Goal: Information Seeking & Learning: Learn about a topic

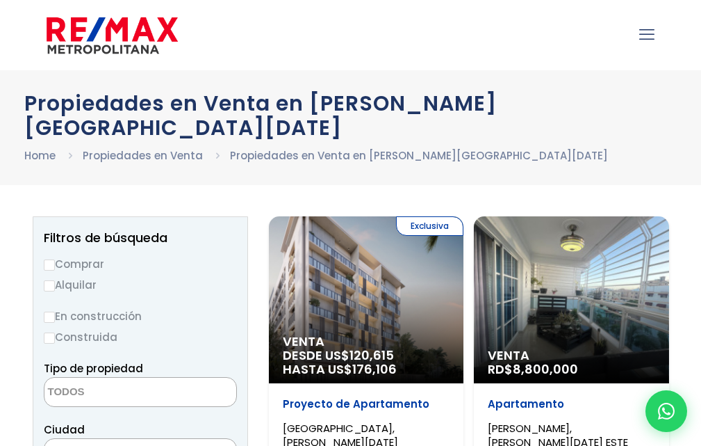
select select
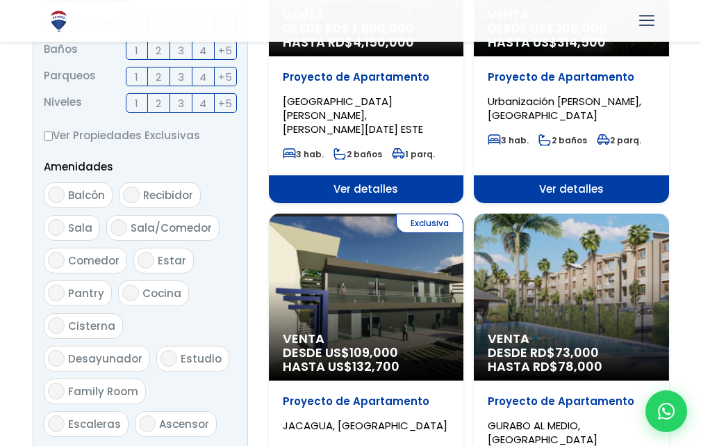
scroll to position [579, 0]
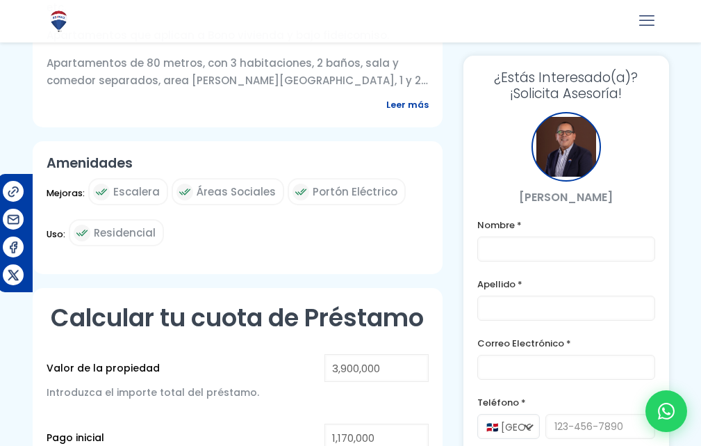
scroll to position [568, 0]
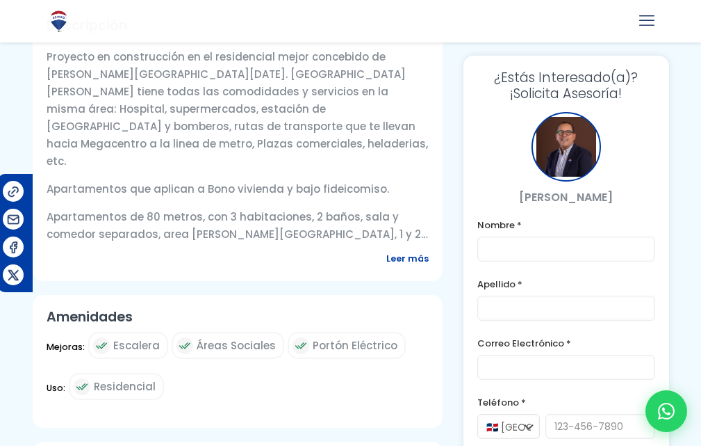
click at [691, 86] on div at bounding box center [350, 355] width 701 height 1666
click at [689, 86] on div at bounding box center [350, 355] width 701 height 1666
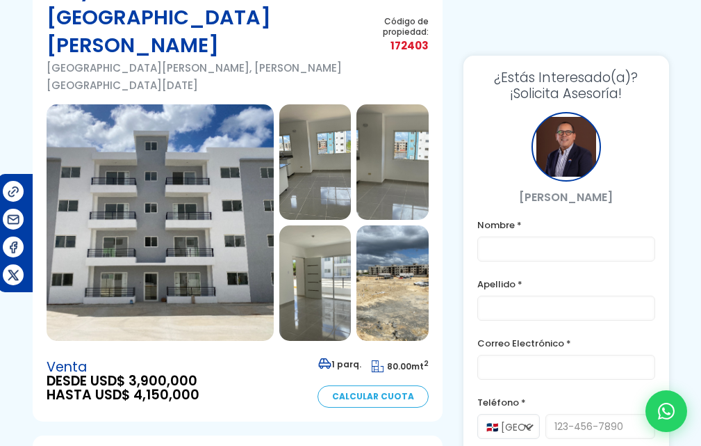
scroll to position [0, 0]
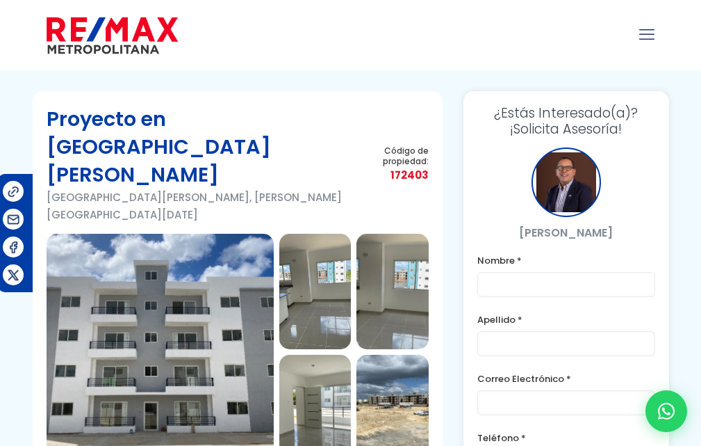
click at [321, 253] on img at bounding box center [315, 291] width 72 height 115
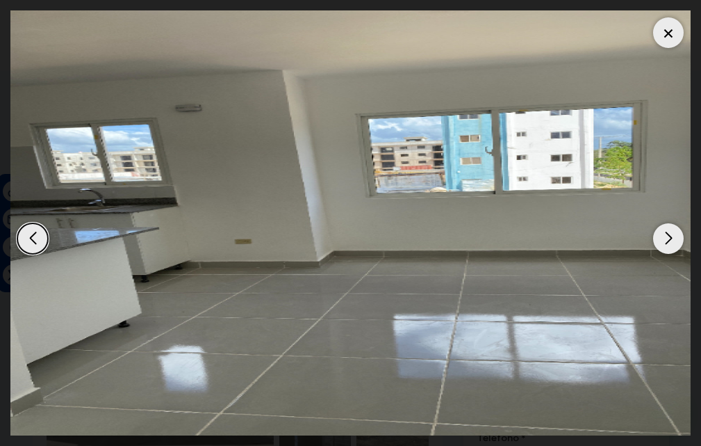
click at [665, 234] on div "Next slide" at bounding box center [668, 238] width 31 height 31
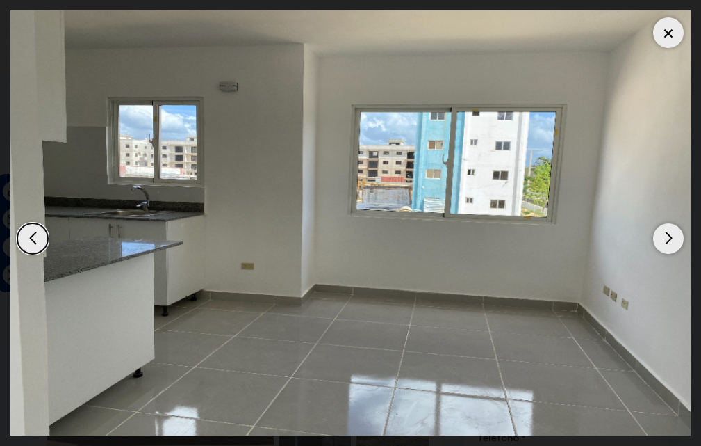
click at [665, 234] on div "Next slide" at bounding box center [668, 238] width 31 height 31
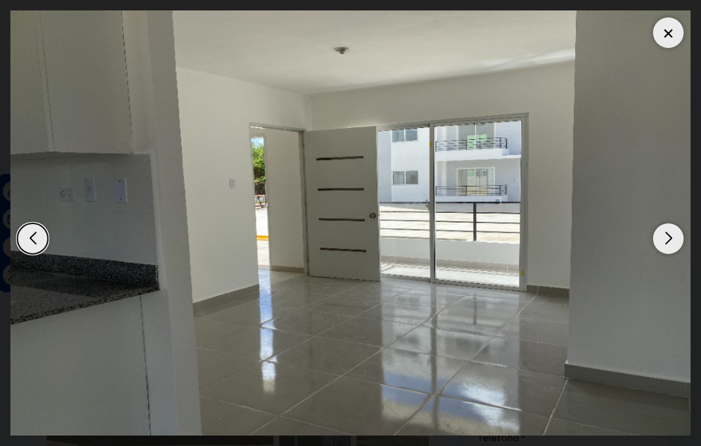
click at [665, 234] on div "Next slide" at bounding box center [668, 238] width 31 height 31
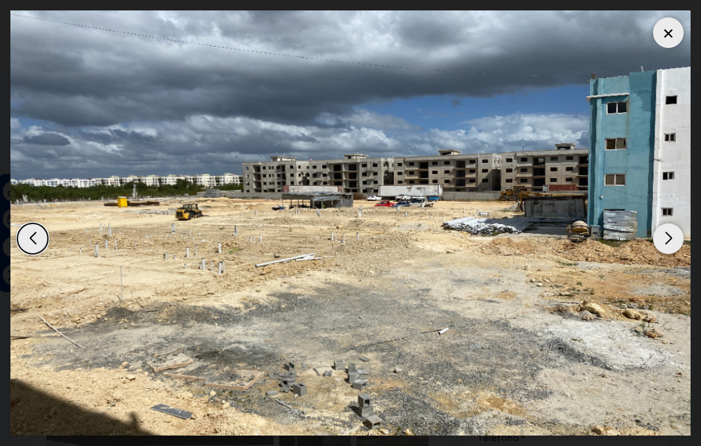
click at [665, 234] on div "Next slide" at bounding box center [668, 238] width 31 height 31
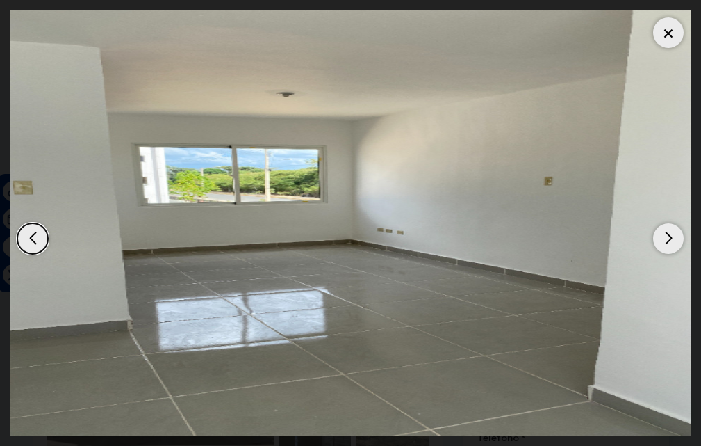
click at [665, 234] on div "Next slide" at bounding box center [668, 238] width 31 height 31
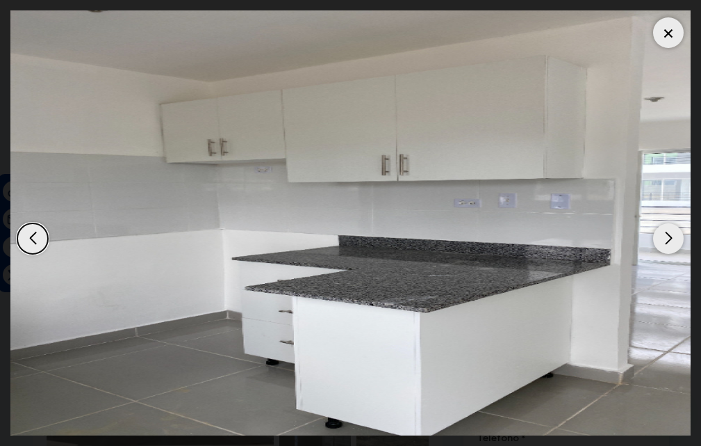
click at [667, 244] on div "Next slide" at bounding box center [668, 238] width 31 height 31
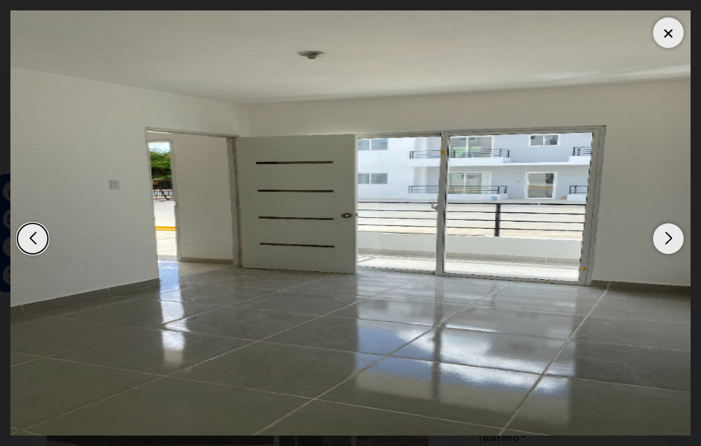
click at [667, 244] on div "Next slide" at bounding box center [668, 238] width 31 height 31
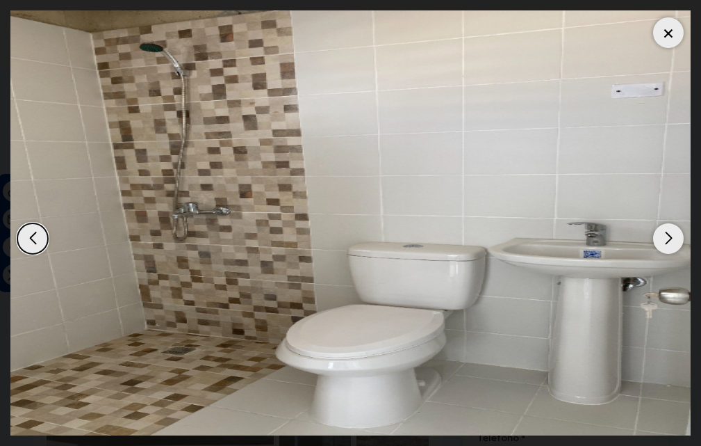
click at [667, 244] on div "Next slide" at bounding box center [668, 238] width 31 height 31
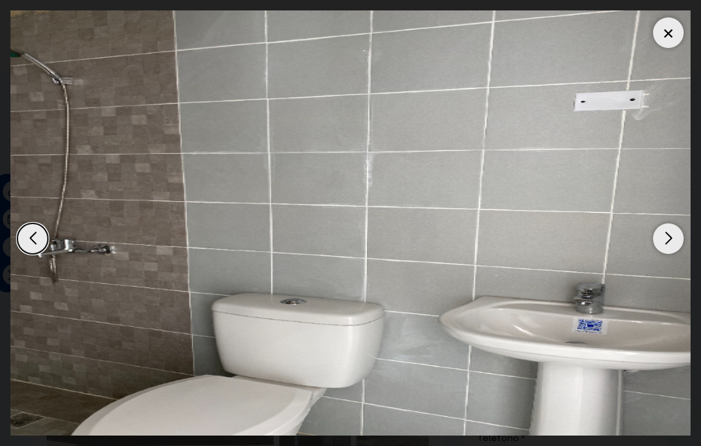
click at [667, 244] on div "Next slide" at bounding box center [668, 238] width 31 height 31
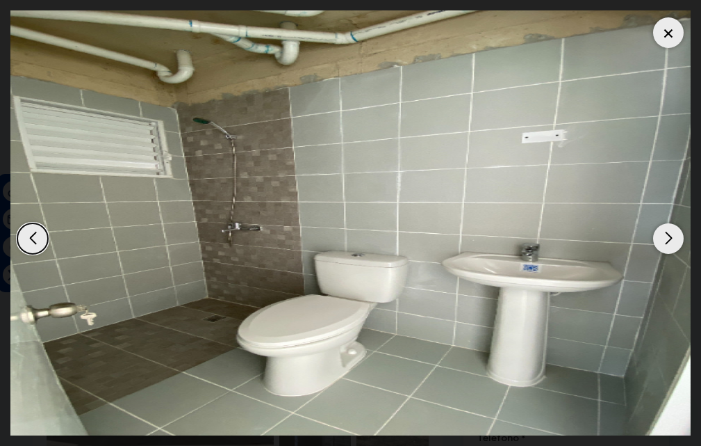
click at [667, 244] on div "Next slide" at bounding box center [668, 238] width 31 height 31
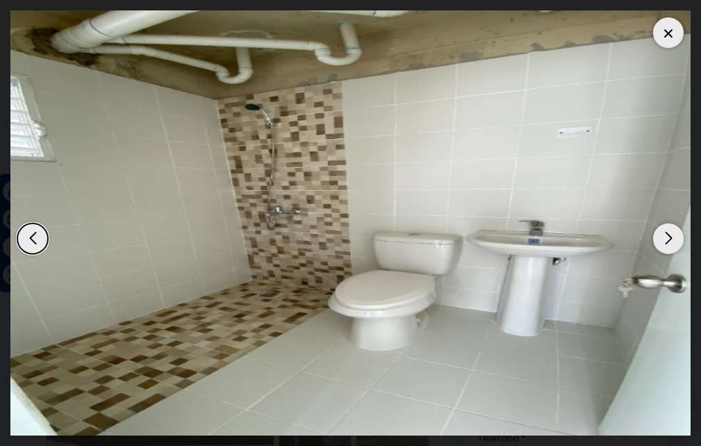
click at [667, 244] on div "Next slide" at bounding box center [668, 238] width 31 height 31
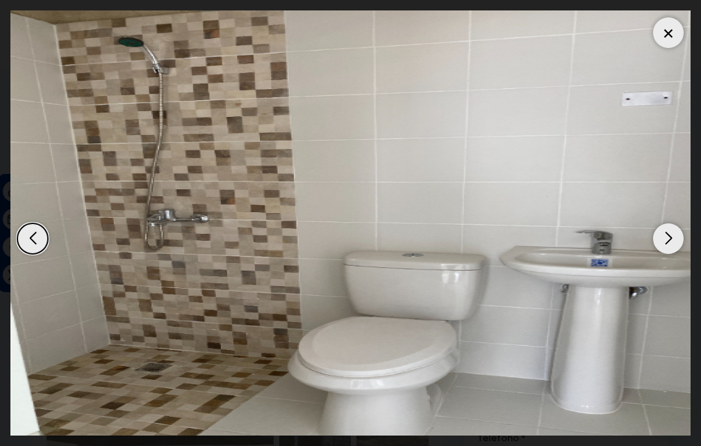
click at [668, 33] on div at bounding box center [668, 32] width 31 height 31
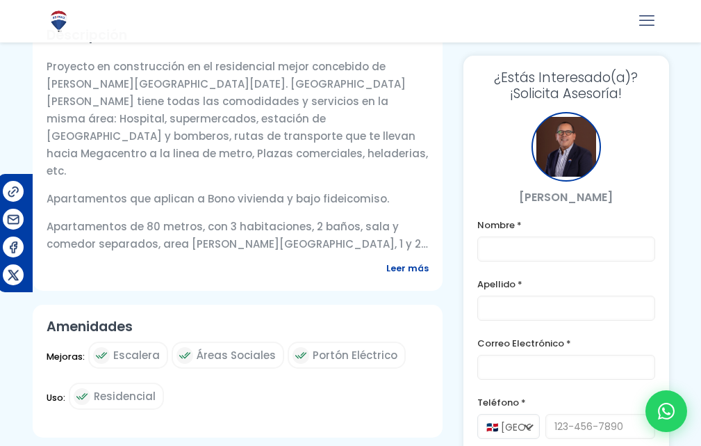
scroll to position [429, 0]
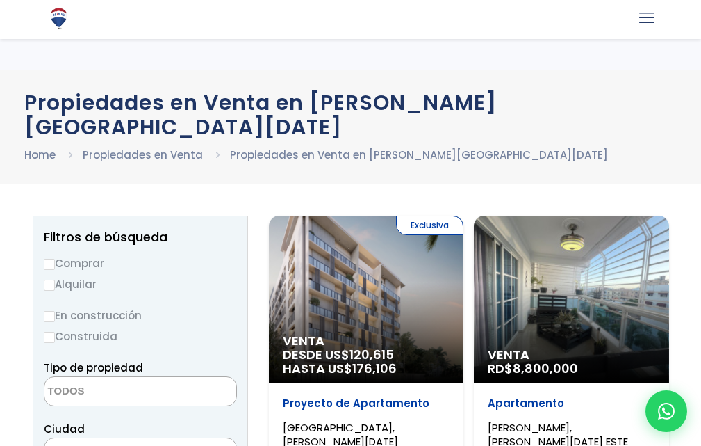
select select
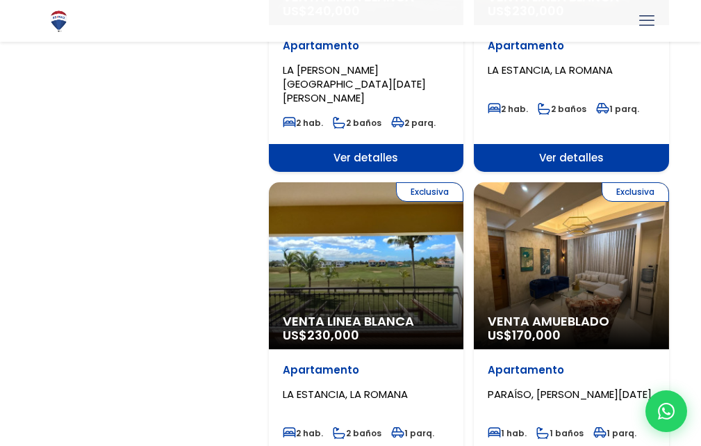
scroll to position [2247, 0]
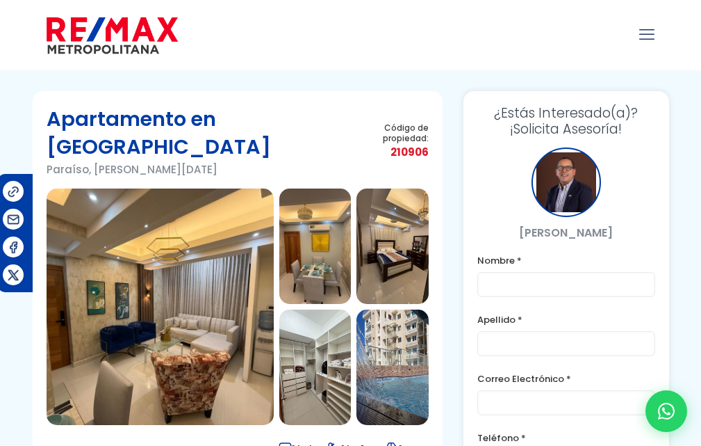
click at [402, 216] on img at bounding box center [393, 245] width 72 height 115
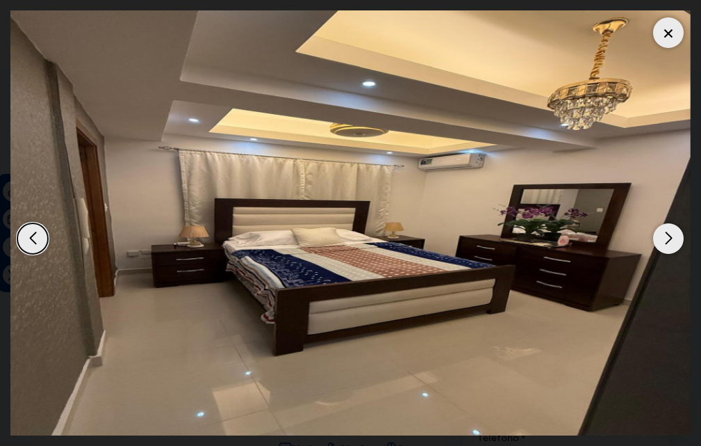
click at [665, 236] on div "Next slide" at bounding box center [668, 238] width 31 height 31
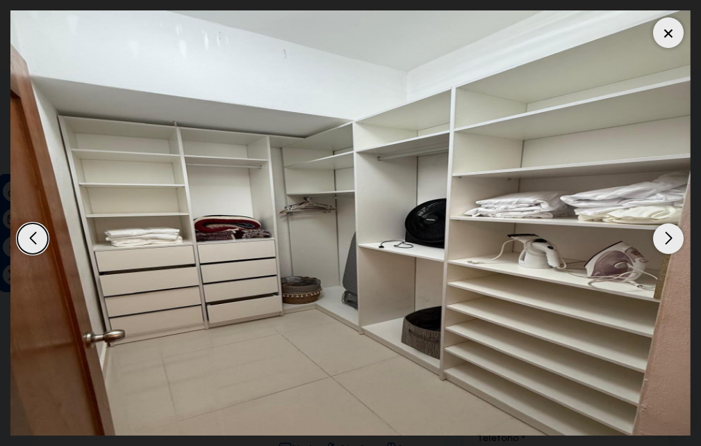
click at [669, 238] on div "Next slide" at bounding box center [668, 238] width 31 height 31
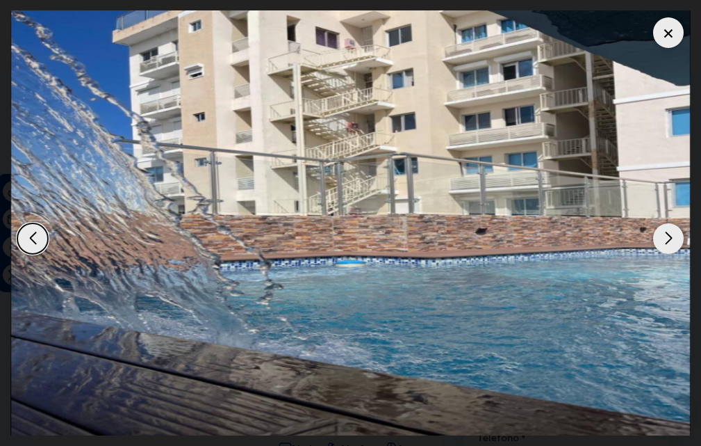
click at [669, 238] on div "Next slide" at bounding box center [668, 238] width 31 height 31
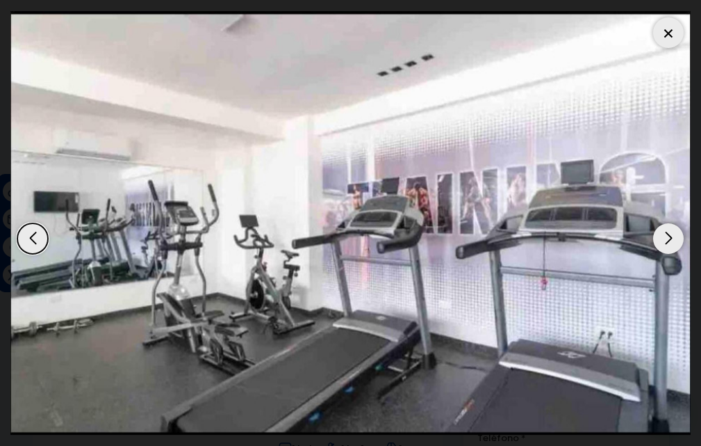
click at [669, 238] on div "Next slide" at bounding box center [668, 238] width 31 height 31
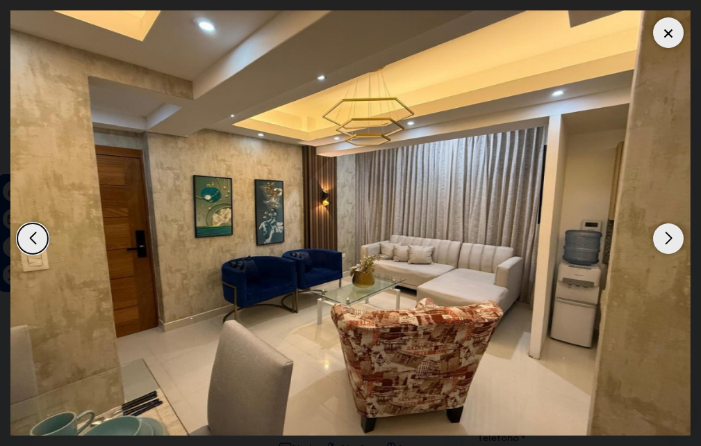
click at [669, 238] on div "Next slide" at bounding box center [668, 238] width 31 height 31
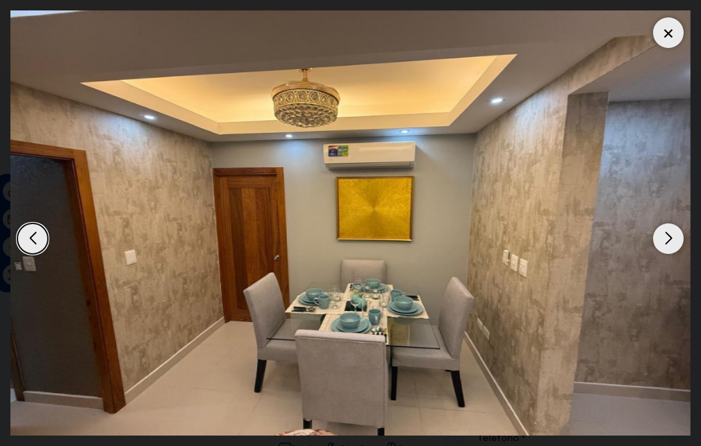
click at [669, 238] on div "Next slide" at bounding box center [668, 238] width 31 height 31
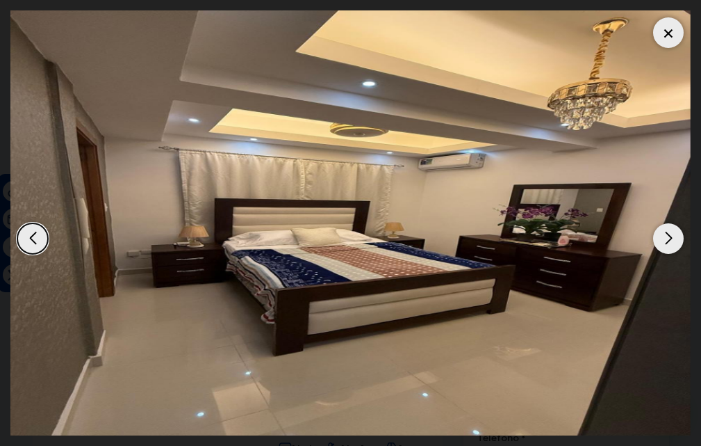
click at [669, 238] on div "Next slide" at bounding box center [668, 238] width 31 height 31
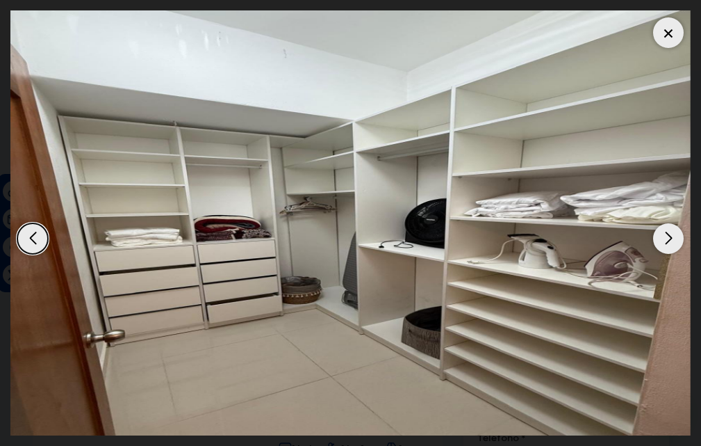
click at [668, 32] on div at bounding box center [668, 32] width 31 height 31
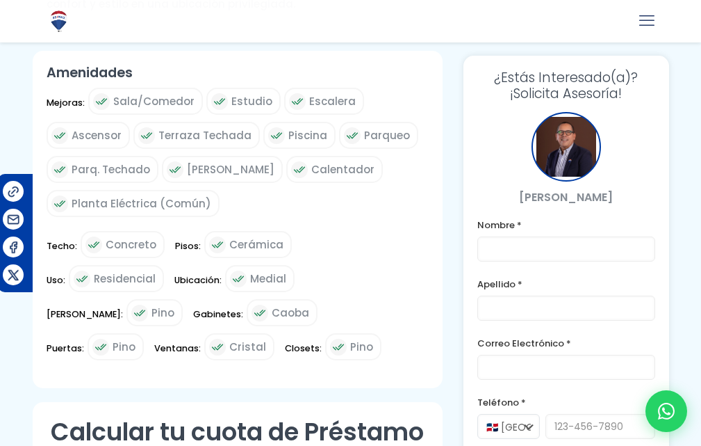
scroll to position [973, 0]
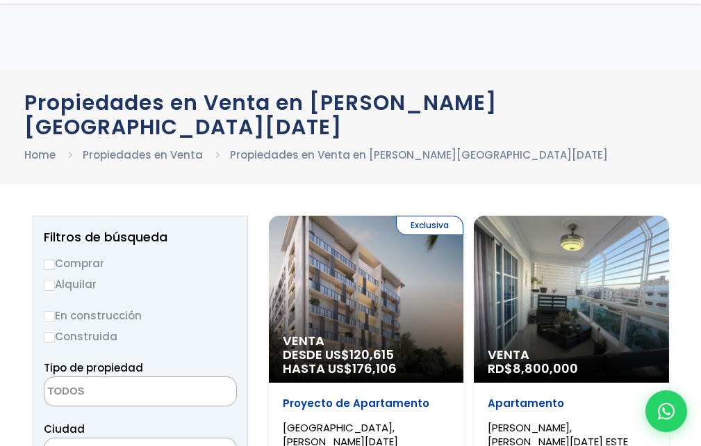
select select
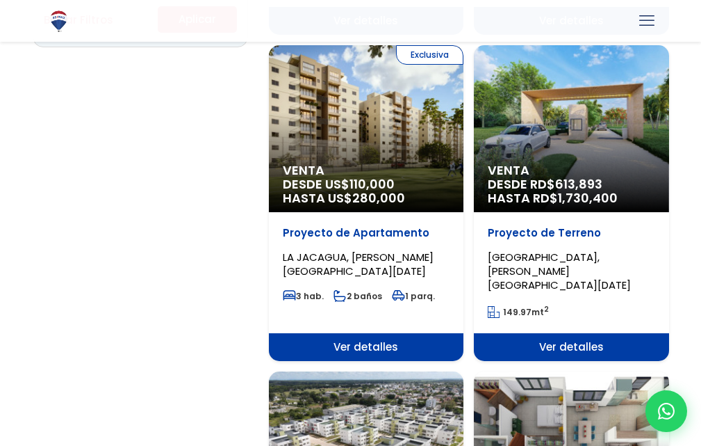
scroll to position [996, 0]
